Goal: Transaction & Acquisition: Obtain resource

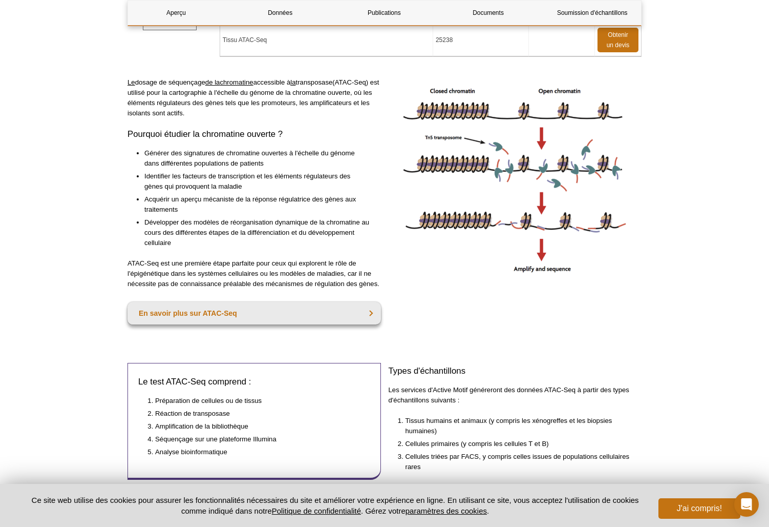
scroll to position [230, 0]
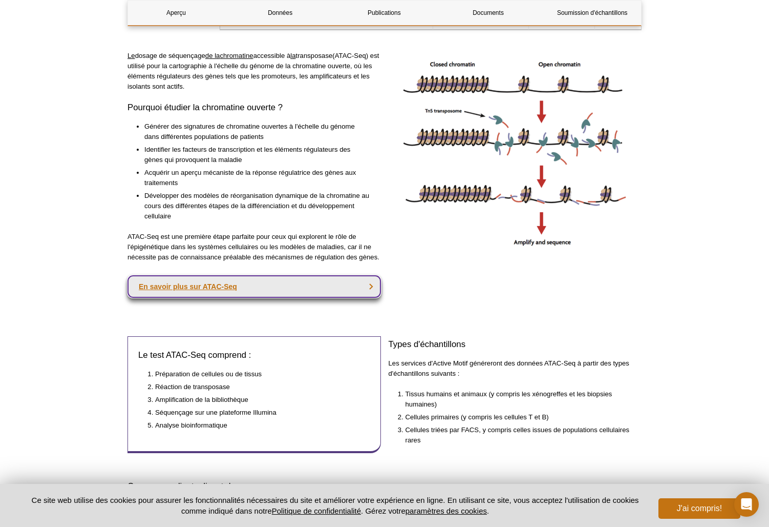
click at [379, 278] on link "En savoir plus sur ATAC-Seq" at bounding box center [255, 286] width 254 height 23
click at [375, 282] on link "En savoir plus sur ATAC-Seq" at bounding box center [255, 286] width 254 height 23
click at [364, 283] on link "En savoir plus sur ATAC-Seq" at bounding box center [255, 286] width 254 height 23
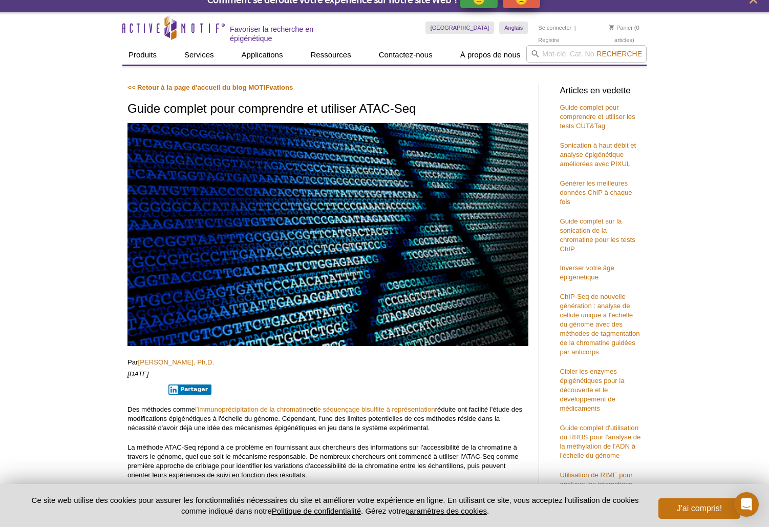
scroll to position [15, 0]
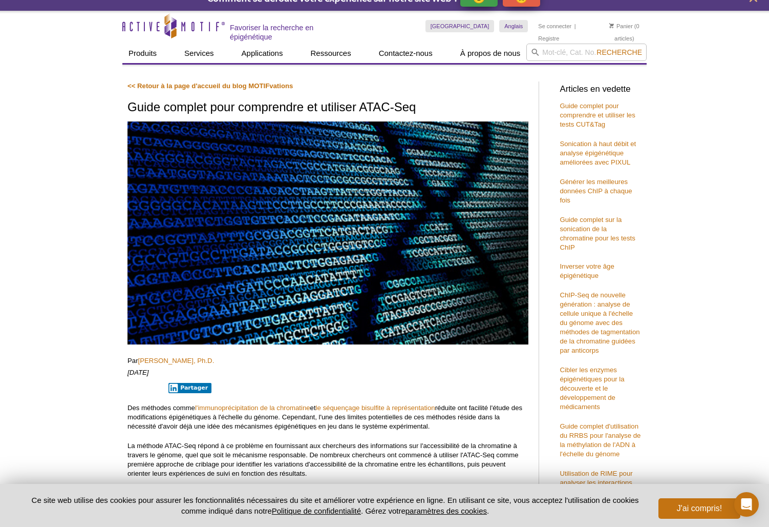
click at [295, 238] on img at bounding box center [328, 232] width 401 height 223
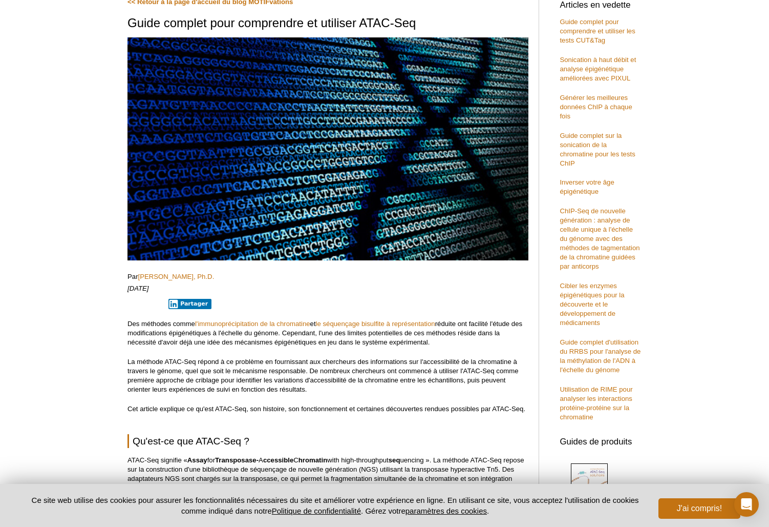
scroll to position [0, 0]
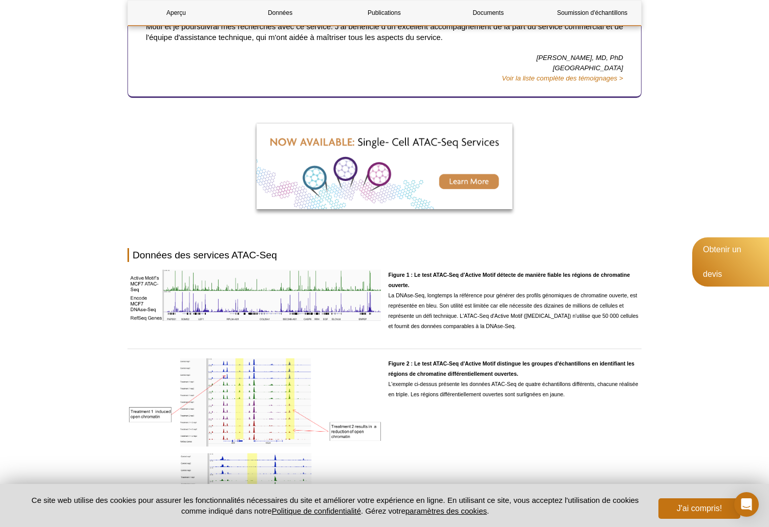
scroll to position [761, 0]
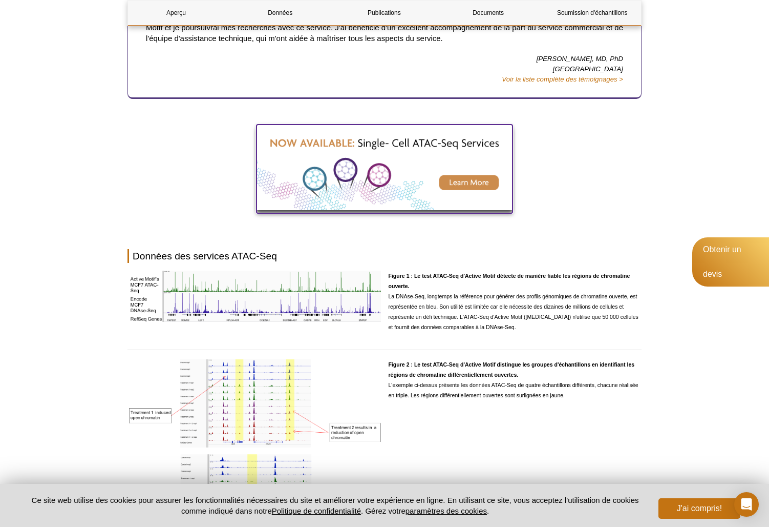
click at [374, 149] on img at bounding box center [385, 167] width 256 height 86
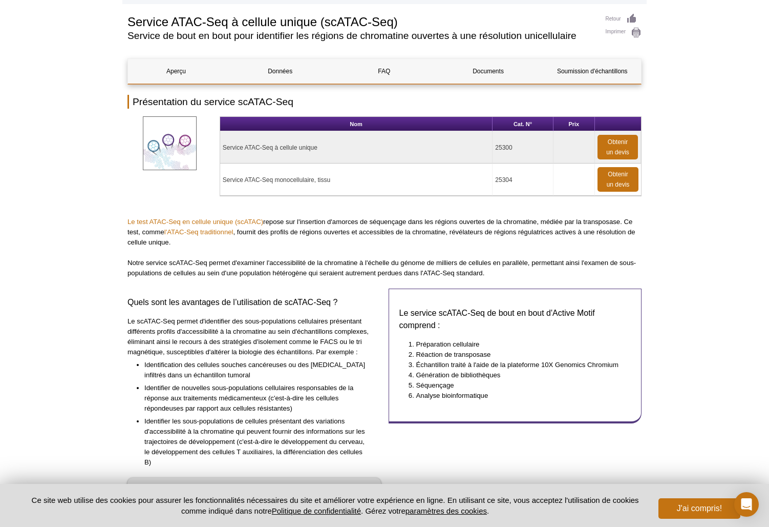
scroll to position [73, 0]
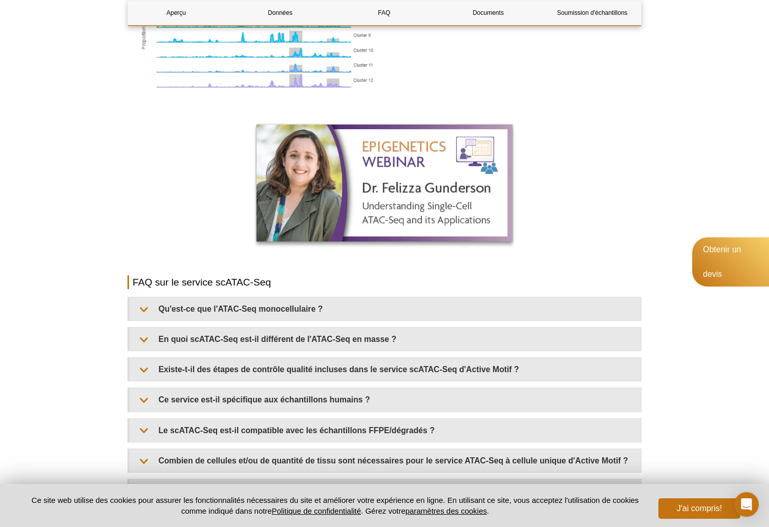
scroll to position [1053, 0]
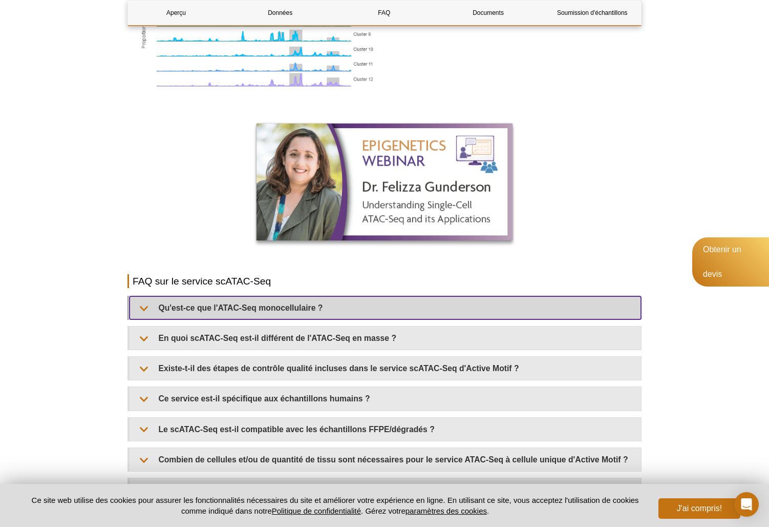
click at [219, 305] on font "Qu'est-ce que l'ATAC-Seq monocellulaire ?" at bounding box center [240, 307] width 164 height 9
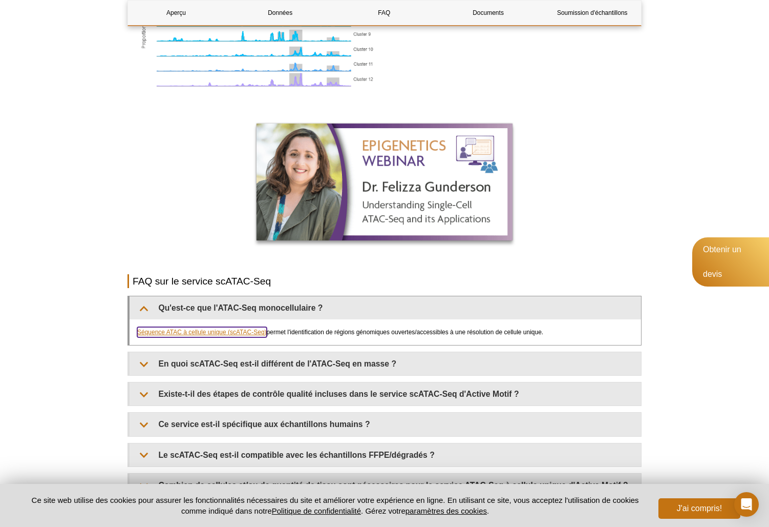
click at [181, 333] on font "Séquence ATAC à cellule unique (scATAC-Seq)" at bounding box center [202, 331] width 130 height 7
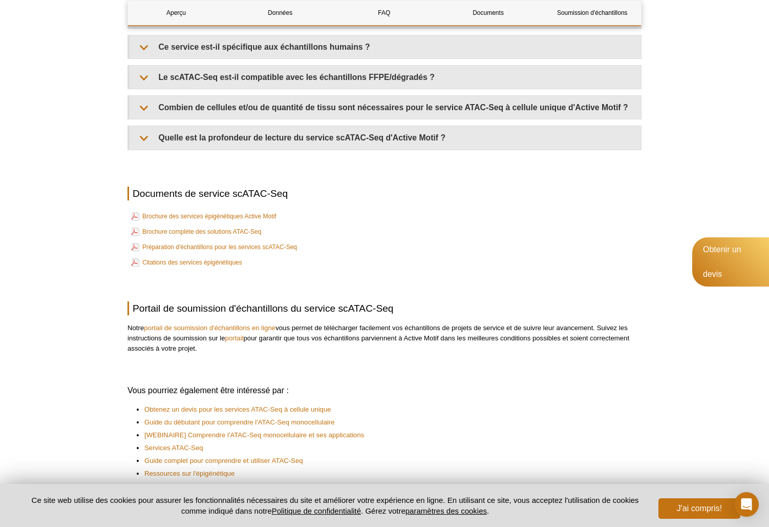
scroll to position [994, 0]
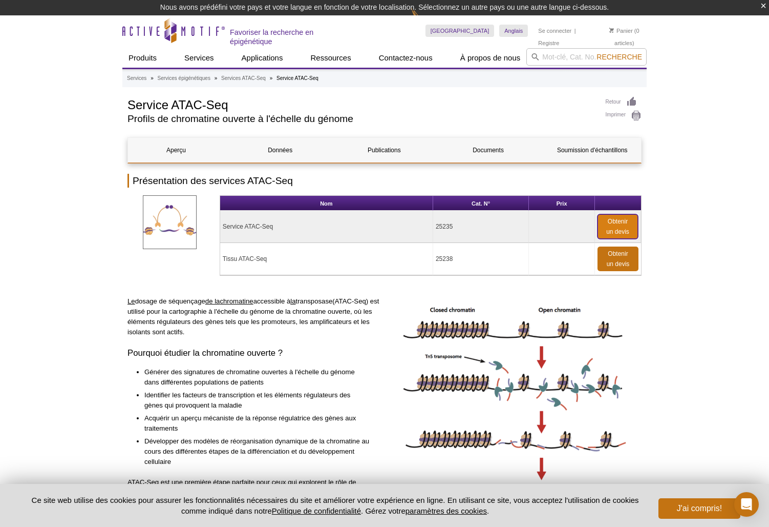
click at [602, 227] on link "Obtenir un devis" at bounding box center [618, 226] width 40 height 25
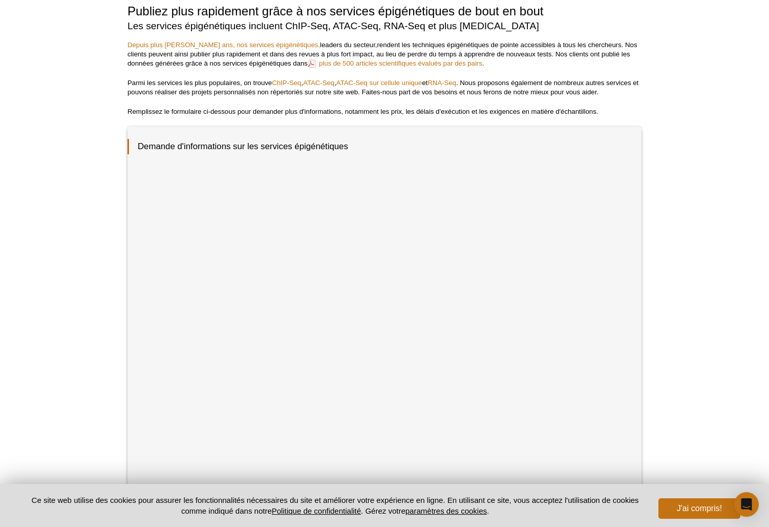
scroll to position [57, 0]
